Goal: Task Accomplishment & Management: Complete application form

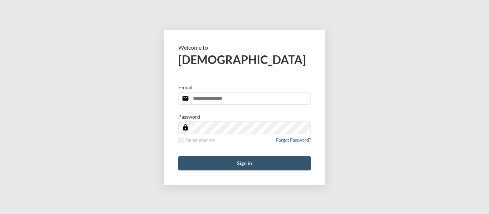
type input "**********"
click at [246, 162] on button "Sign in" at bounding box center [244, 163] width 132 height 14
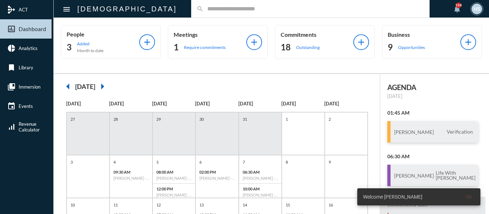
click at [204, 6] on input "text" at bounding box center [314, 9] width 221 height 6
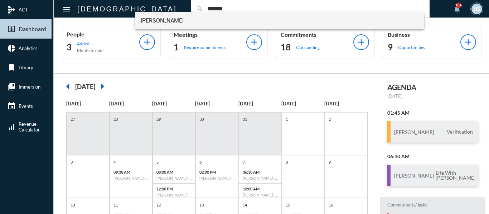
type input "*******"
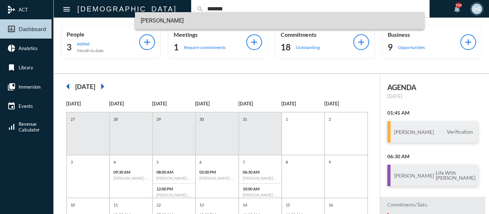
click at [167, 18] on span "[PERSON_NAME]" at bounding box center [280, 20] width 278 height 17
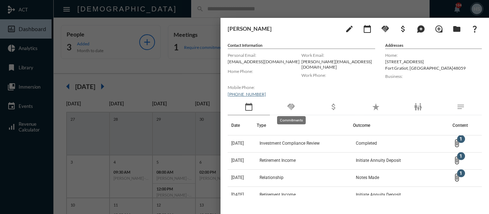
click at [291, 105] on mat-icon "handshake" at bounding box center [291, 107] width 9 height 9
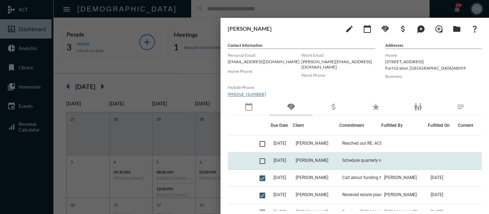
click at [261, 161] on span at bounding box center [263, 162] width 6 height 6
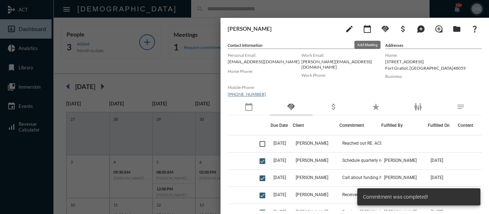
click at [365, 30] on mat-icon "calendar_today" at bounding box center [367, 29] width 9 height 9
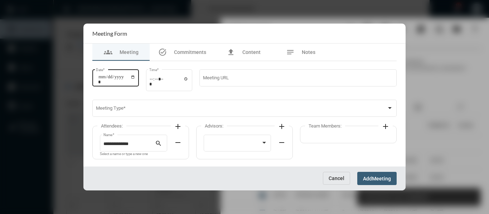
click at [135, 77] on input "Date *" at bounding box center [116, 79] width 37 height 10
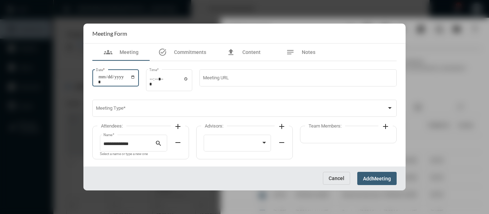
type input "**********"
click at [188, 78] on input "Time *" at bounding box center [168, 81] width 39 height 10
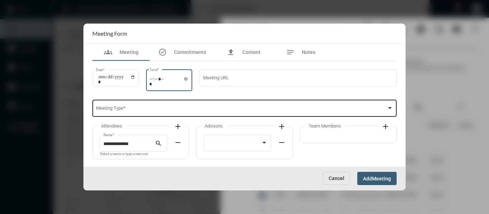
click at [233, 108] on span at bounding box center [241, 109] width 291 height 5
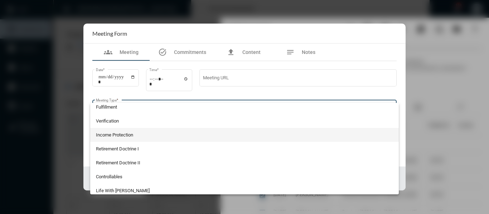
scroll to position [72, 0]
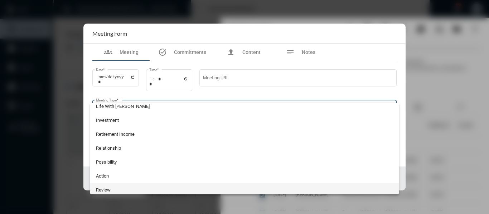
click at [101, 189] on span "Review" at bounding box center [244, 190] width 297 height 14
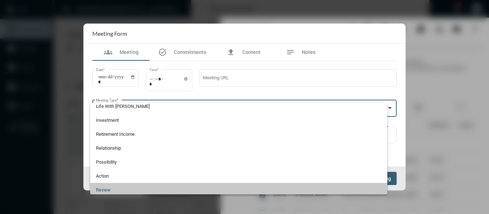
scroll to position [146, 0]
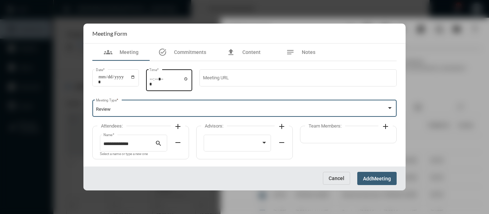
click at [188, 78] on input "*****" at bounding box center [168, 81] width 39 height 10
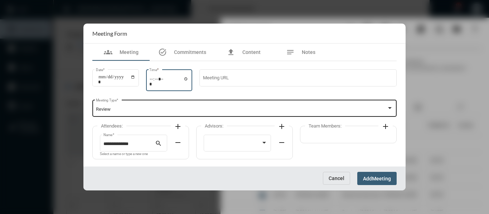
type input "*****"
click at [243, 110] on div "Review" at bounding box center [241, 109] width 291 height 5
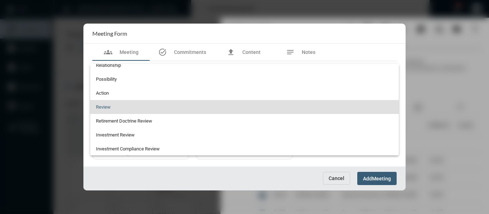
scroll to position [188, 0]
click at [382, 42] on div at bounding box center [244, 107] width 489 height 214
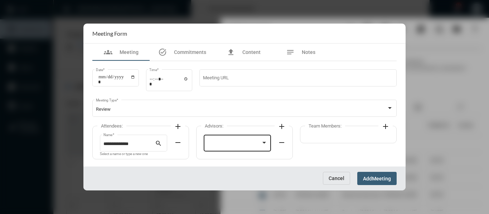
click at [262, 143] on div at bounding box center [264, 143] width 6 height 6
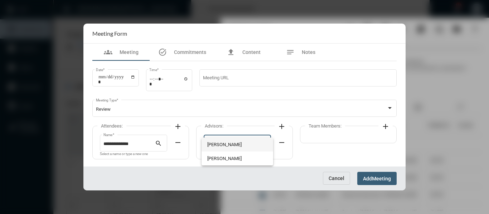
click at [218, 145] on span "[PERSON_NAME]" at bounding box center [237, 145] width 61 height 14
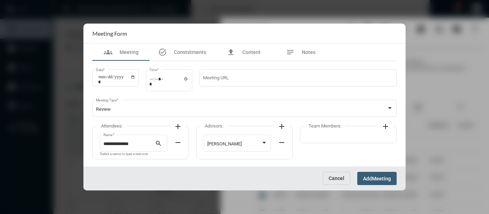
click at [385, 128] on mat-icon "add" at bounding box center [385, 126] width 9 height 9
click at [343, 141] on div at bounding box center [341, 143] width 61 height 18
click at [324, 146] on span "[PERSON_NAME]" at bounding box center [341, 145] width 61 height 14
drag, startPoint x: 393, startPoint y: 177, endPoint x: 332, endPoint y: 176, distance: 60.5
click at [392, 177] on button "Add Meeting" at bounding box center [376, 178] width 39 height 13
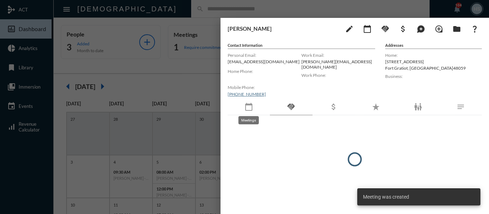
click at [251, 108] on mat-icon "calendar_today" at bounding box center [249, 107] width 9 height 9
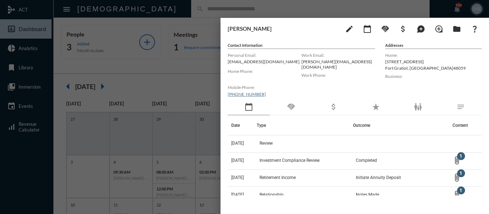
click at [182, 66] on div at bounding box center [244, 107] width 489 height 214
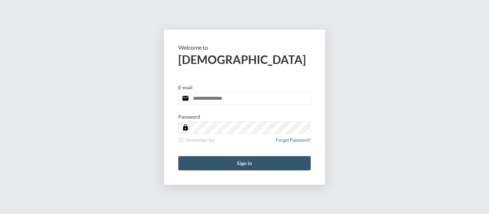
type input "**********"
click at [248, 161] on button "Sign in" at bounding box center [244, 163] width 132 height 14
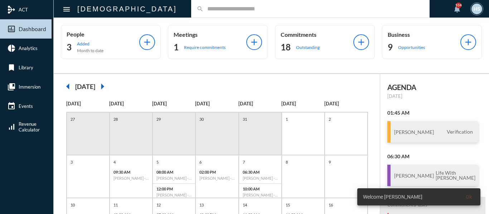
click at [204, 11] on input "text" at bounding box center [314, 9] width 221 height 6
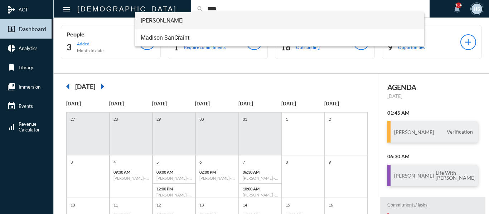
type input "****"
click at [162, 17] on span "Kyle SanCraint" at bounding box center [280, 20] width 278 height 17
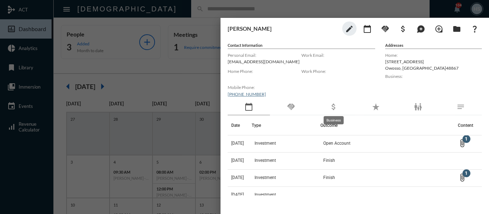
click at [332, 106] on mat-icon "attach_money" at bounding box center [333, 107] width 9 height 9
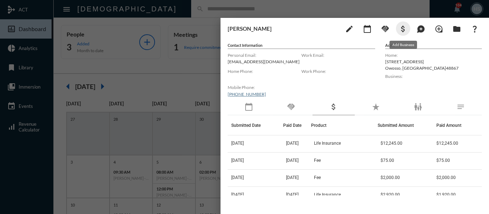
click at [403, 29] on mat-icon "attach_money" at bounding box center [403, 29] width 9 height 9
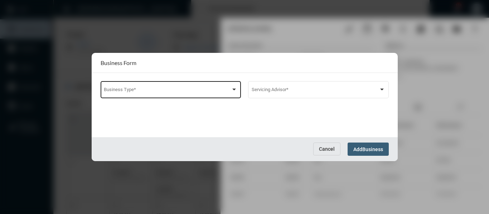
click at [141, 91] on span at bounding box center [167, 90] width 127 height 5
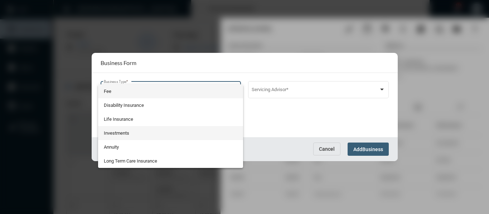
click at [113, 134] on span "Investments" at bounding box center [171, 133] width 134 height 14
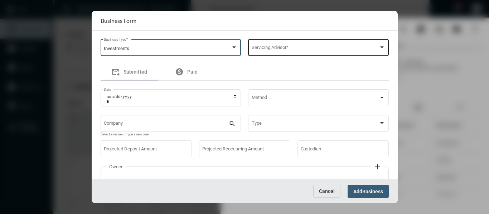
click at [295, 48] on span at bounding box center [315, 48] width 127 height 5
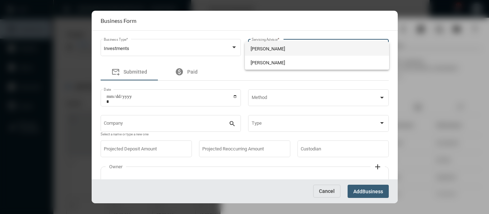
click at [260, 50] on span "[PERSON_NAME]" at bounding box center [317, 49] width 133 height 14
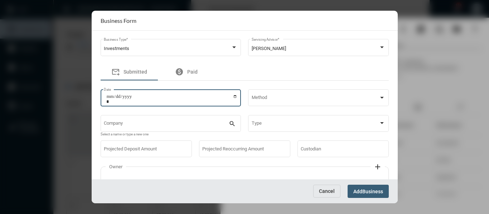
click at [234, 96] on input "Date" at bounding box center [171, 99] width 131 height 10
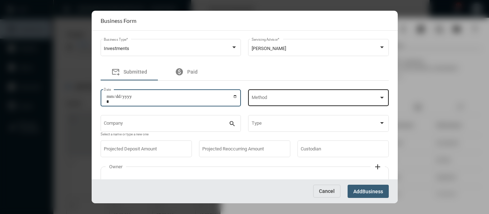
type input "**********"
click at [289, 95] on div "Method" at bounding box center [319, 97] width 134 height 18
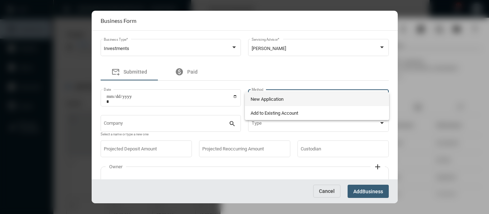
click at [260, 98] on span "New Application" at bounding box center [317, 99] width 133 height 14
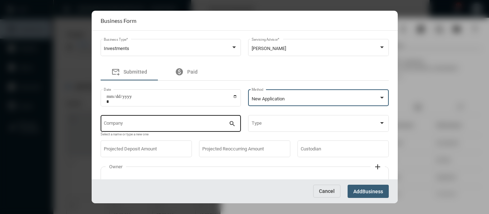
click at [188, 122] on input "Company" at bounding box center [166, 124] width 125 height 5
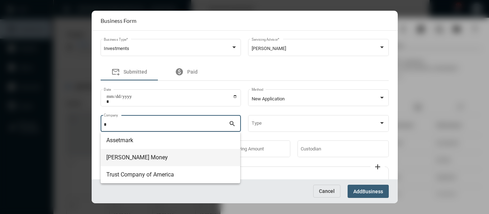
click at [133, 157] on span "Matson Money" at bounding box center [170, 157] width 128 height 17
type input "**********"
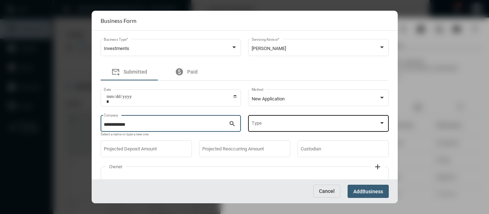
click at [285, 122] on span at bounding box center [315, 124] width 127 height 5
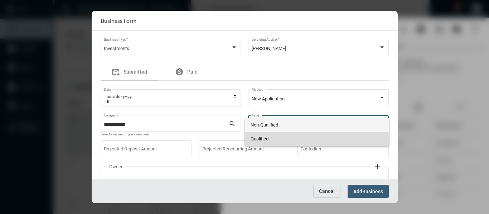
click at [265, 137] on span "Qualified" at bounding box center [317, 139] width 133 height 14
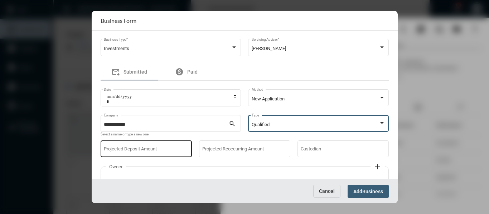
click at [173, 149] on input "Projected Deposit Amount" at bounding box center [146, 150] width 84 height 5
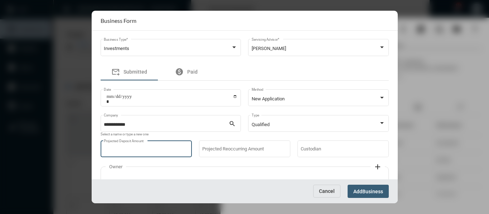
type input "****"
click at [372, 191] on span "Business" at bounding box center [372, 192] width 21 height 6
